Goal: Task Accomplishment & Management: Manage account settings

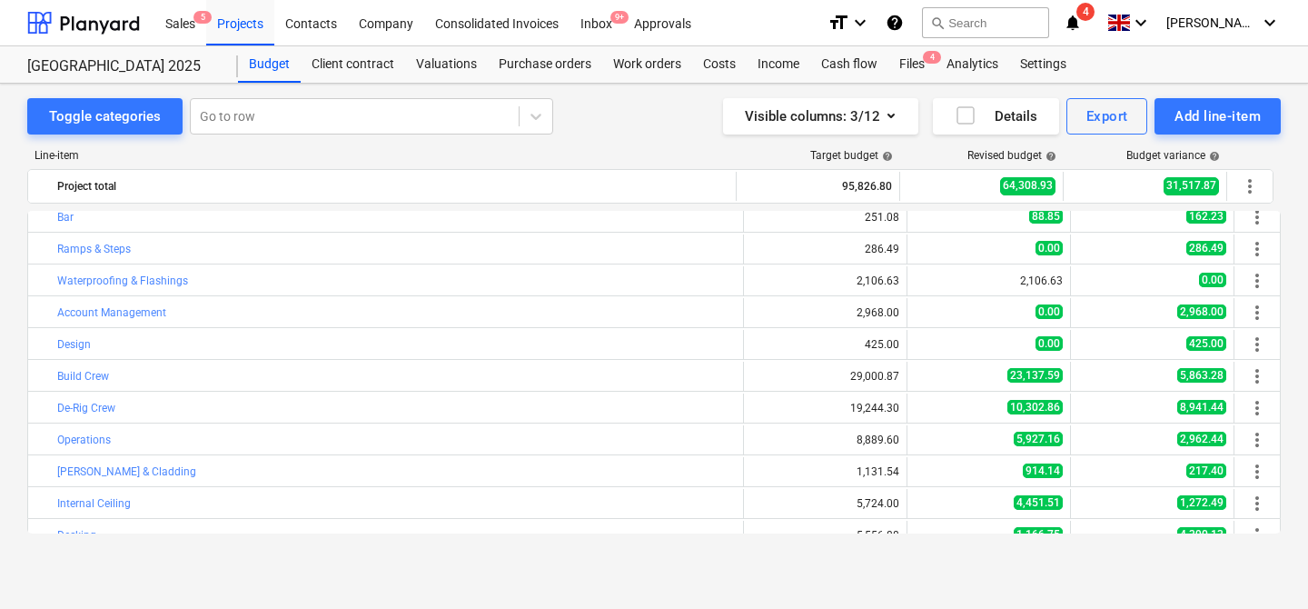
scroll to position [91, 0]
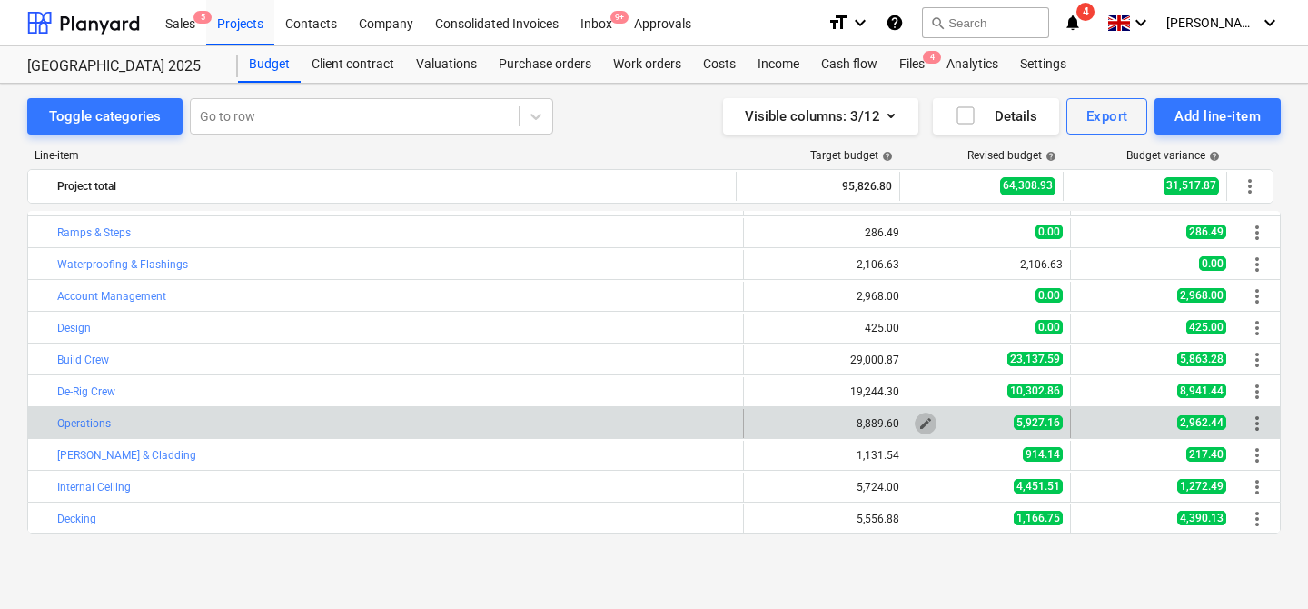
click at [918, 419] on span "edit" at bounding box center [925, 423] width 15 height 15
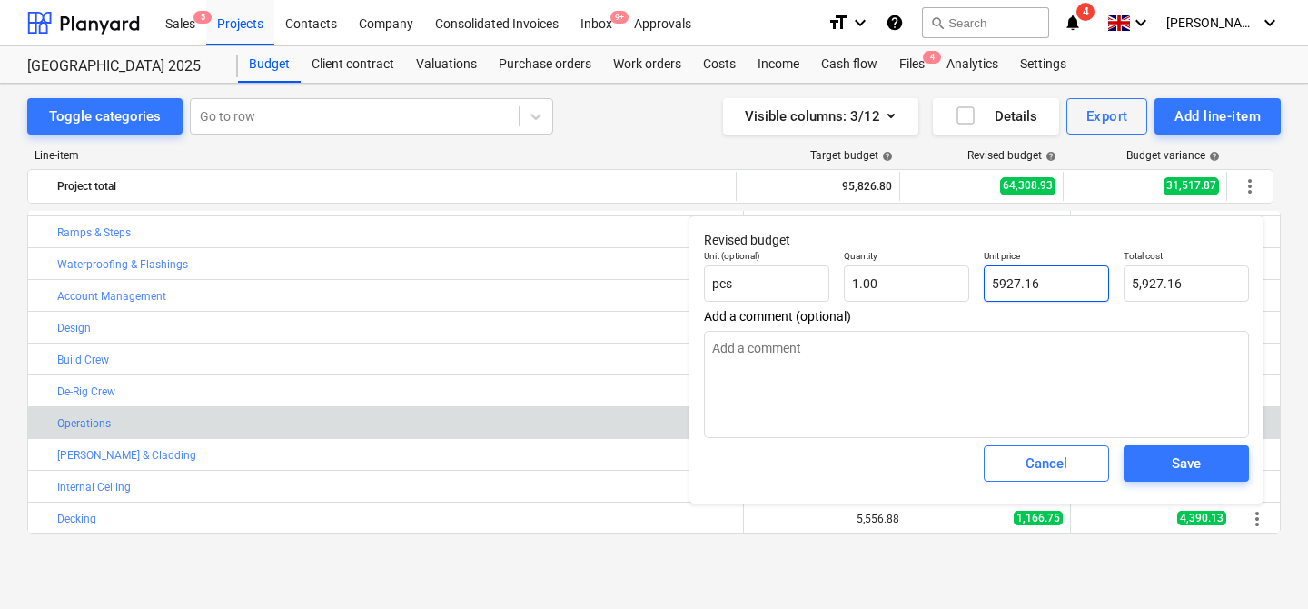
click at [1037, 287] on input "5927.16" at bounding box center [1046, 283] width 125 height 36
type input "6"
type textarea "x"
type input "6.00"
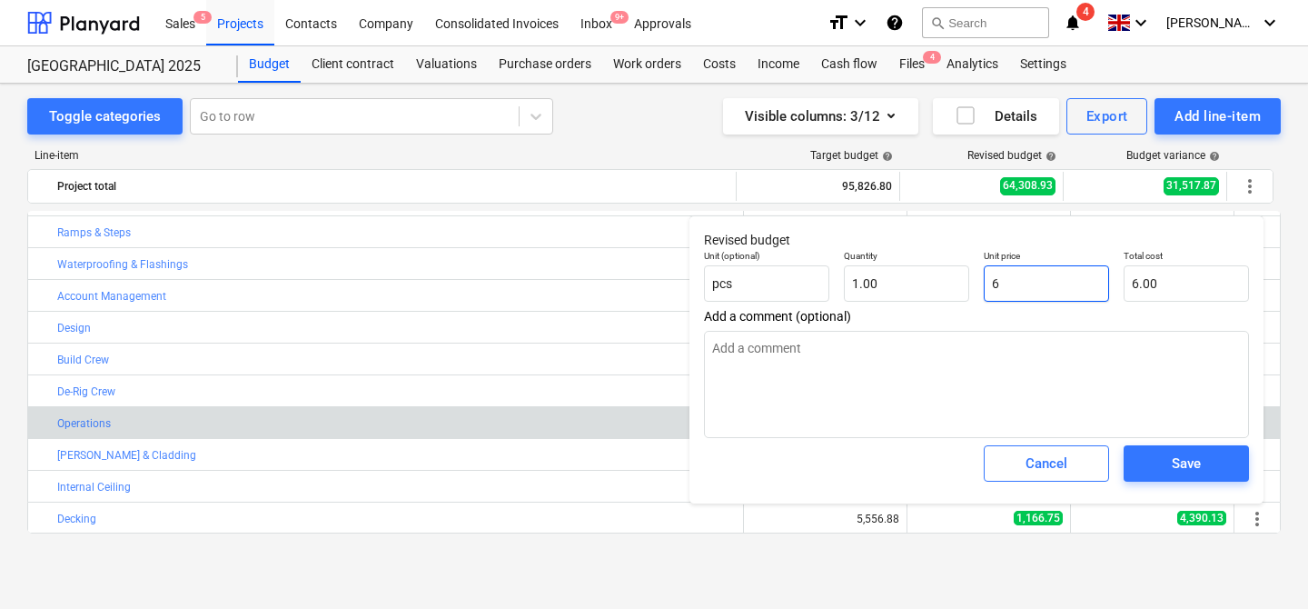
type input "67"
type textarea "x"
type input "67.00"
type input "678"
type textarea "x"
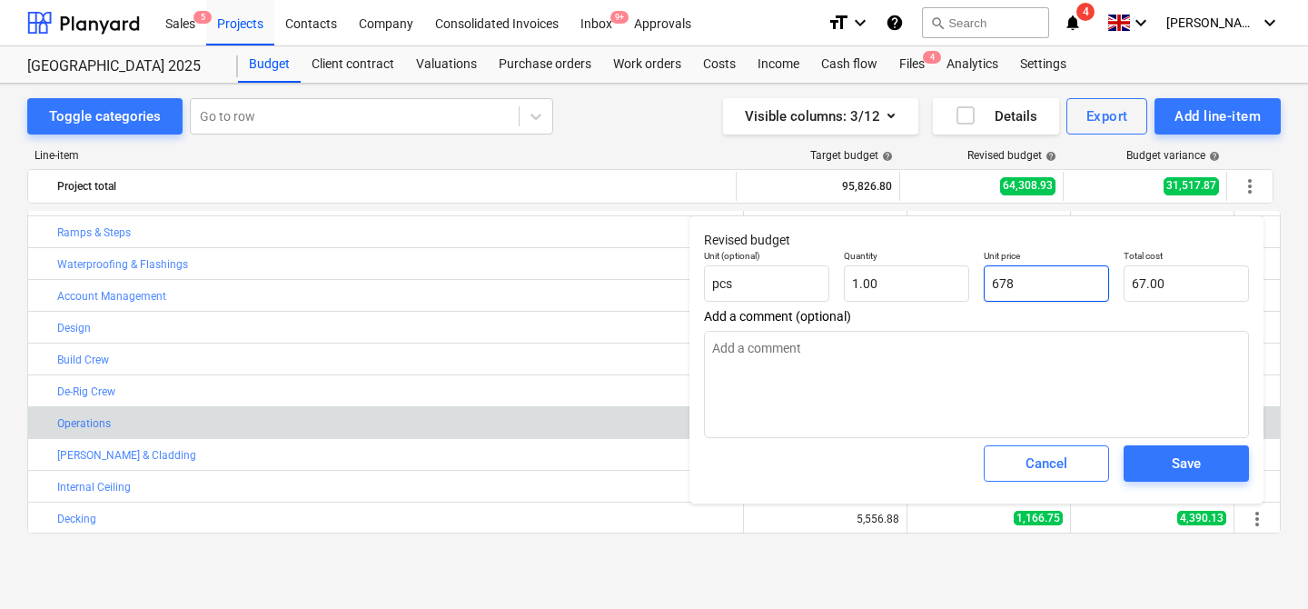
type input "678.00"
type input "6783"
type textarea "x"
type input "6,783.00"
type input "6783."
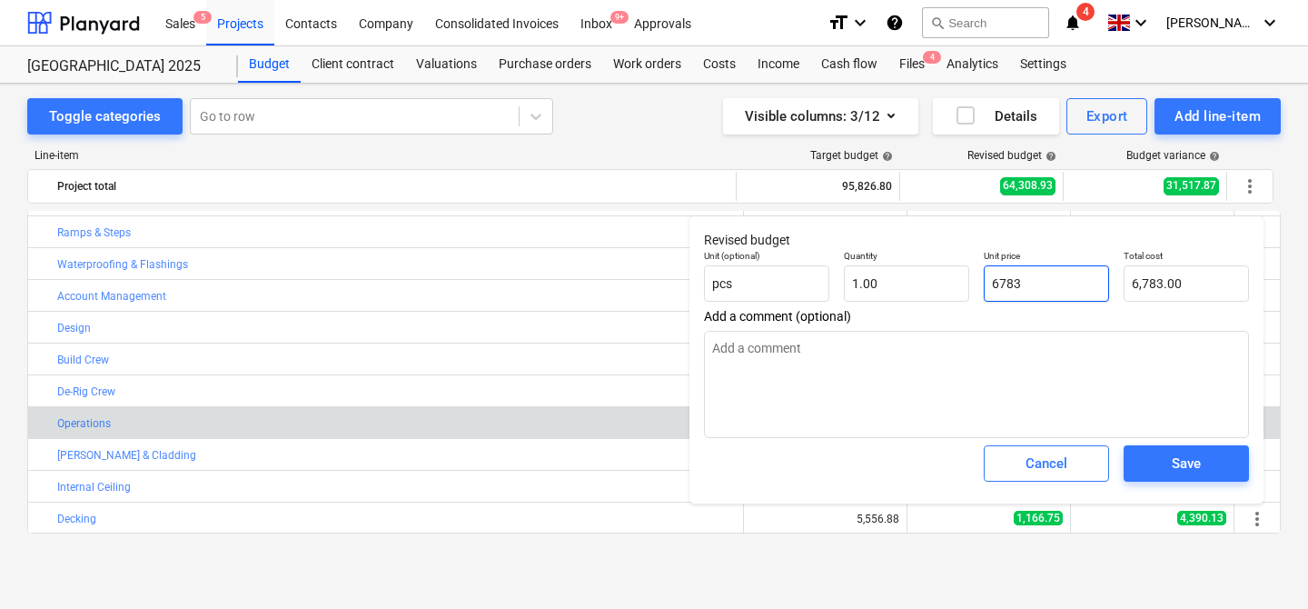
type textarea "x"
type input "6783.5"
type textarea "x"
type input "6,783.50"
type input "6783.53"
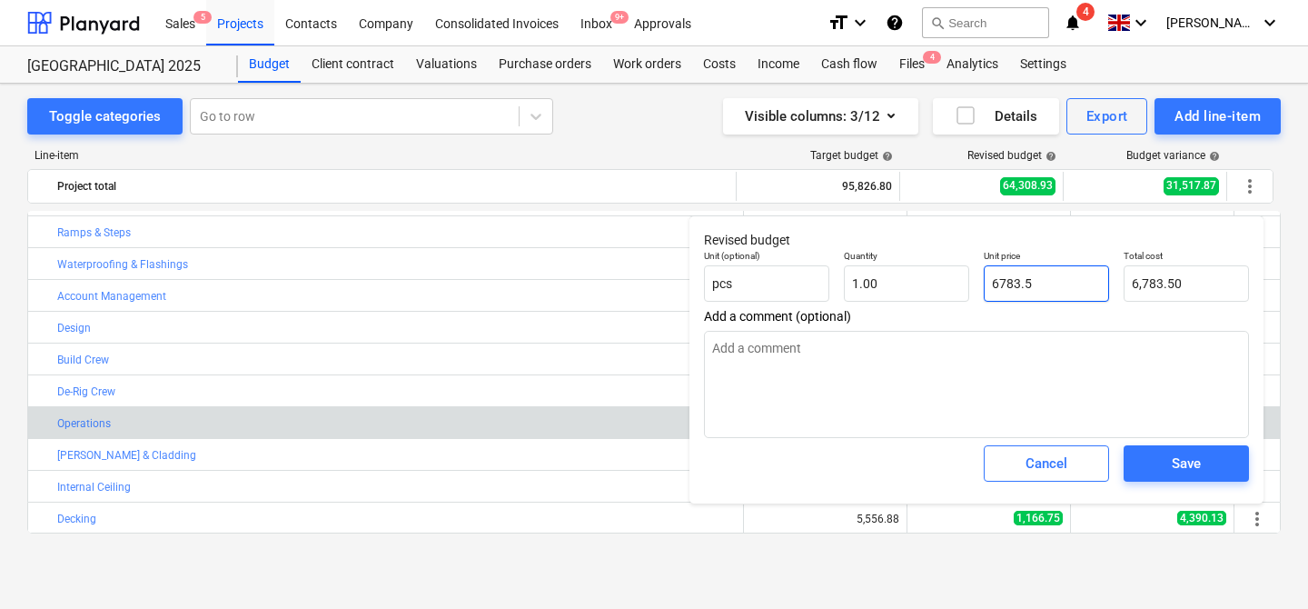
type textarea "x"
type input "6,783.53"
click at [1191, 461] on div "Save" at bounding box center [1186, 463] width 29 height 24
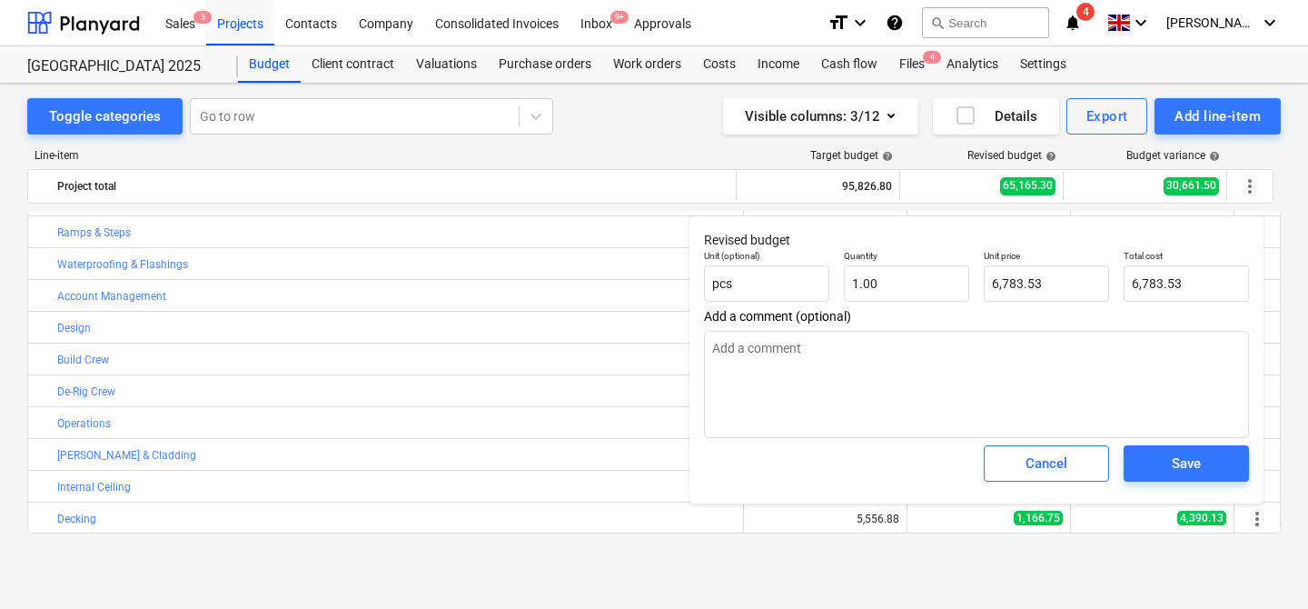
type textarea "x"
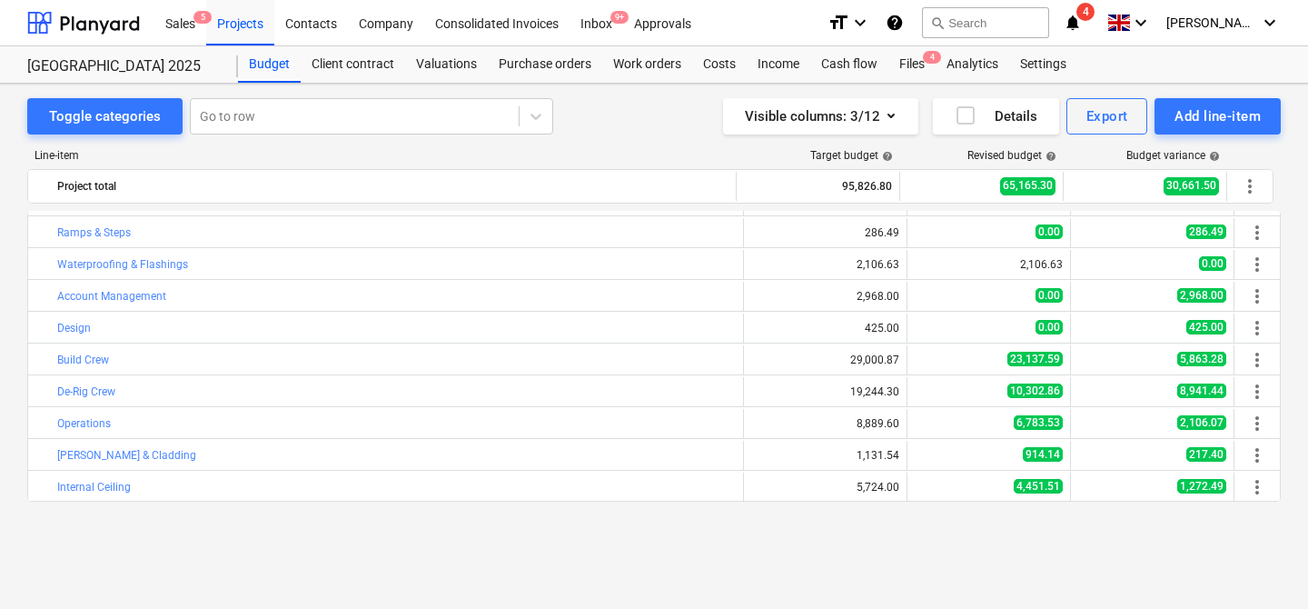
scroll to position [0, 0]
